Goal: Entertainment & Leisure: Consume media (video, audio)

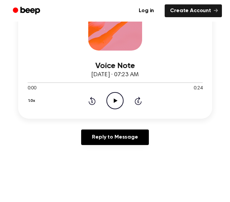
scroll to position [131, 0]
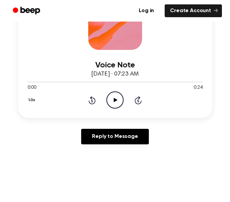
click at [119, 107] on circle at bounding box center [115, 100] width 16 height 16
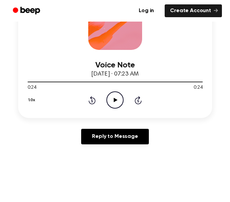
click at [118, 106] on icon "Play Audio" at bounding box center [114, 99] width 17 height 17
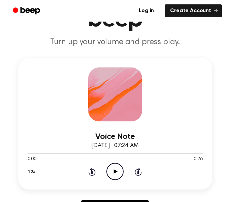
scroll to position [57, 0]
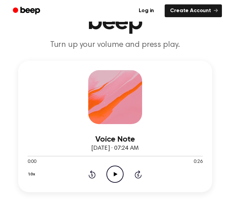
click at [112, 180] on icon "Play Audio" at bounding box center [114, 173] width 17 height 17
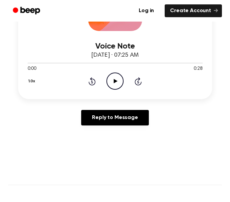
scroll to position [152, 0]
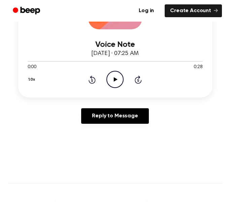
click at [116, 88] on div "Voice Note September 17, 2025 · 07:25 AM 0:00 0:28 Your browser does not suppor…" at bounding box center [115, 31] width 194 height 131
click at [124, 78] on div "1.0x Rewind 5 seconds Play Audio Skip 5 seconds" at bounding box center [115, 79] width 175 height 17
click at [115, 82] on icon "Play Audio" at bounding box center [114, 79] width 17 height 17
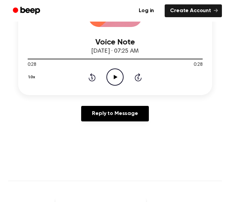
scroll to position [153, 0]
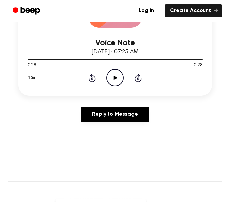
click at [183, 60] on div at bounding box center [115, 59] width 175 height 1
click at [114, 86] on circle at bounding box center [115, 77] width 16 height 16
click at [150, 60] on div at bounding box center [115, 59] width 175 height 1
click at [112, 80] on icon "Play Audio" at bounding box center [114, 77] width 17 height 17
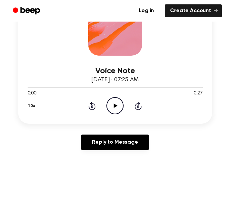
scroll to position [126, 0]
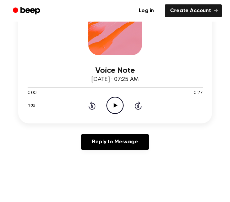
click at [115, 111] on icon "Play Audio" at bounding box center [114, 105] width 17 height 17
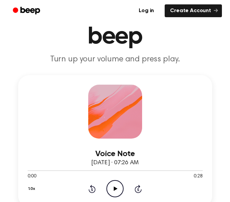
scroll to position [44, 0]
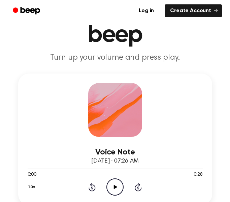
click at [115, 189] on icon "Play Audio" at bounding box center [114, 186] width 17 height 17
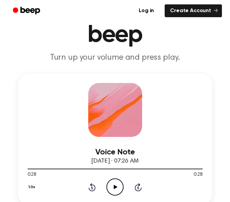
click at [118, 186] on icon "Play Audio" at bounding box center [114, 186] width 17 height 17
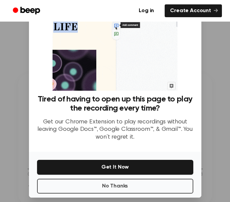
scroll to position [43, 0]
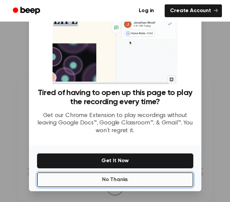
click at [131, 183] on button "No Thanks" at bounding box center [115, 179] width 156 height 15
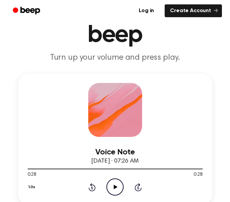
click at [118, 187] on icon "Play Audio" at bounding box center [114, 186] width 17 height 17
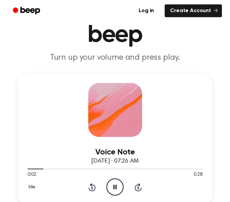
click at [144, 169] on div at bounding box center [115, 168] width 175 height 1
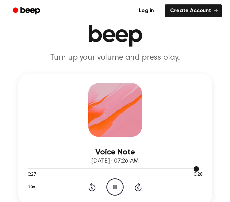
click at [61, 166] on div at bounding box center [115, 168] width 175 height 5
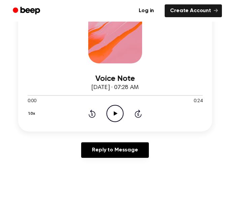
scroll to position [125, 0]
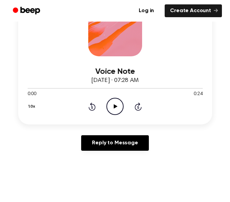
click at [106, 116] on div "Voice Note [DATE] · 07:28 AM 0:00 0:24 Your browser does not support the [objec…" at bounding box center [115, 58] width 194 height 131
click at [119, 110] on icon "Play Audio" at bounding box center [114, 106] width 17 height 17
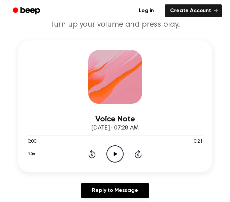
scroll to position [78, 0]
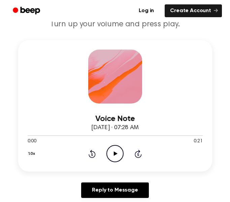
click at [121, 153] on icon "Play Audio" at bounding box center [114, 153] width 17 height 17
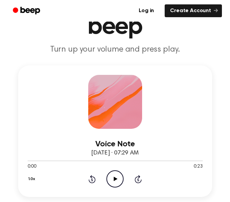
scroll to position [51, 0]
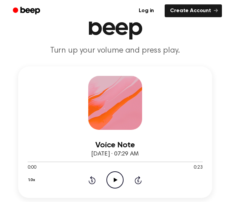
click at [120, 172] on icon "Play Audio" at bounding box center [114, 179] width 17 height 17
click at [114, 169] on div "0:00 0:23" at bounding box center [115, 167] width 175 height 7
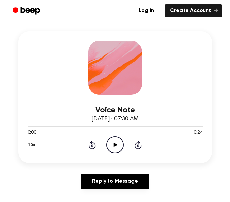
scroll to position [86, 0]
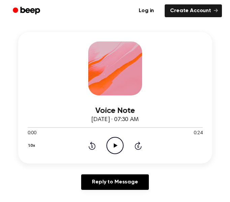
click at [120, 149] on icon "Play Audio" at bounding box center [114, 145] width 17 height 17
